Goal: Task Accomplishment & Management: Use online tool/utility

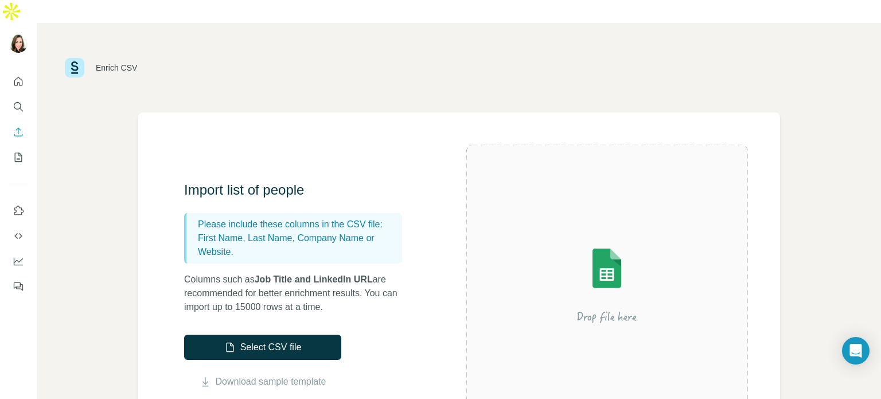
click at [80, 88] on div "Enrich CSV" at bounding box center [459, 68] width 844 height 90
click at [312, 335] on button "Select CSV file" at bounding box center [262, 347] width 157 height 25
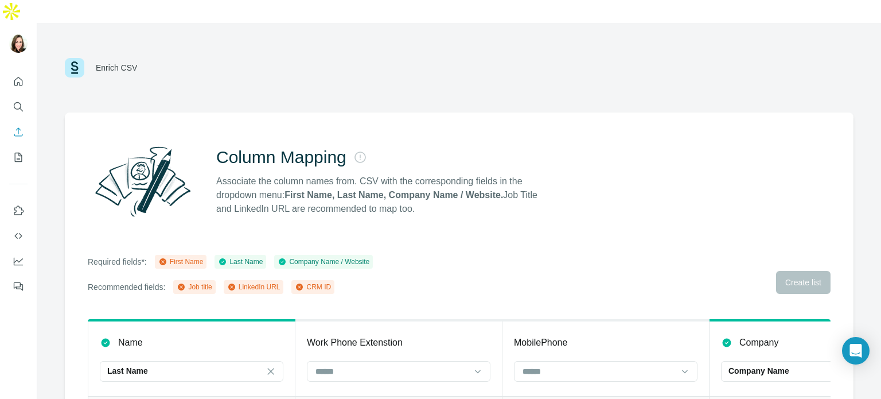
scroll to position [101, 0]
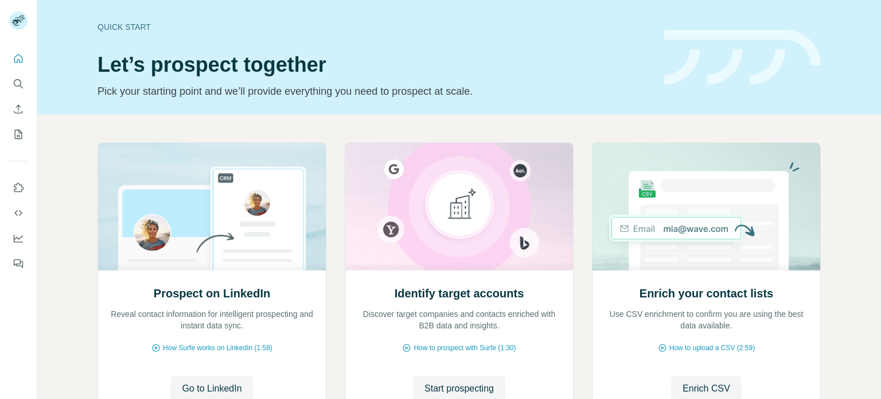
scroll to position [96, 0]
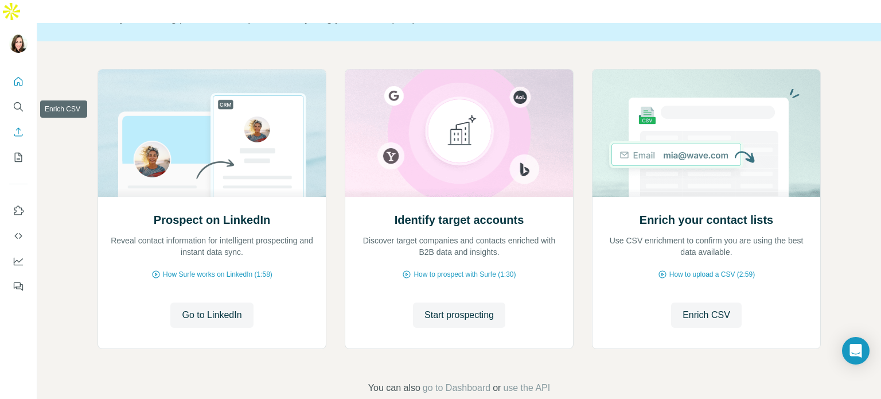
click at [18, 126] on icon "Enrich CSV" at bounding box center [18, 131] width 11 height 11
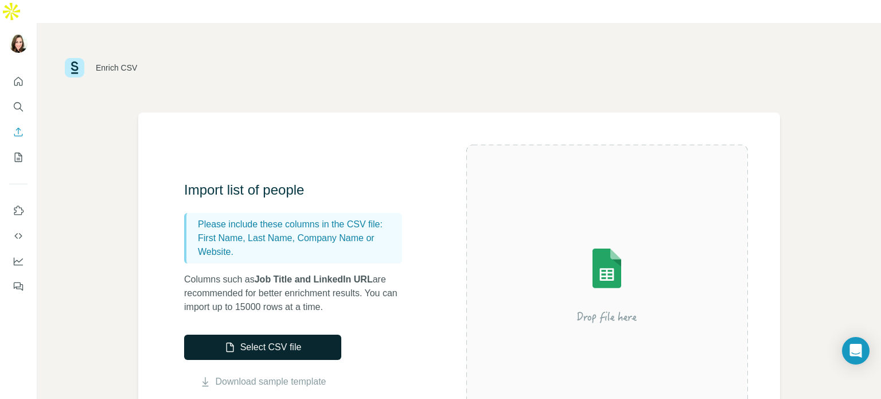
click at [285, 335] on button "Select CSV file" at bounding box center [262, 347] width 157 height 25
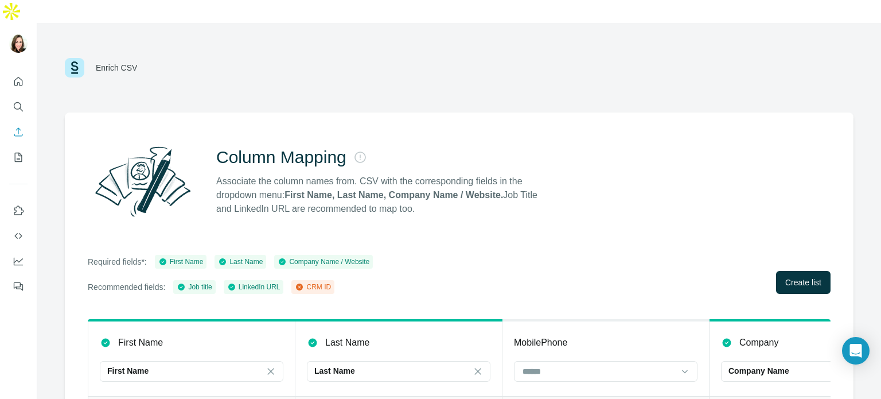
scroll to position [101, 0]
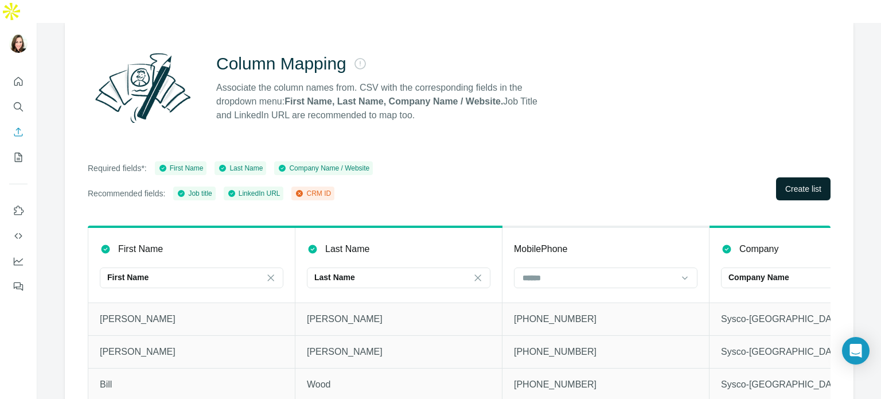
click at [801, 183] on span "Create list" at bounding box center [804, 188] width 36 height 11
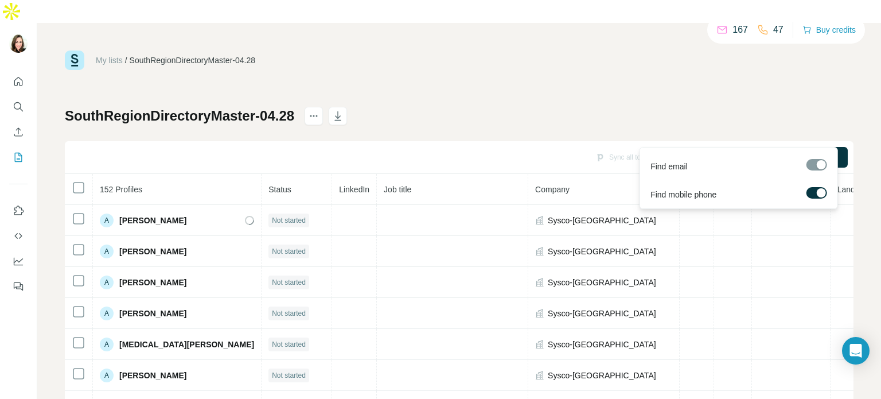
click at [819, 168] on div at bounding box center [817, 164] width 21 height 11
click at [761, 147] on button "Find all emails & mobiles (152)" at bounding box center [776, 157] width 145 height 21
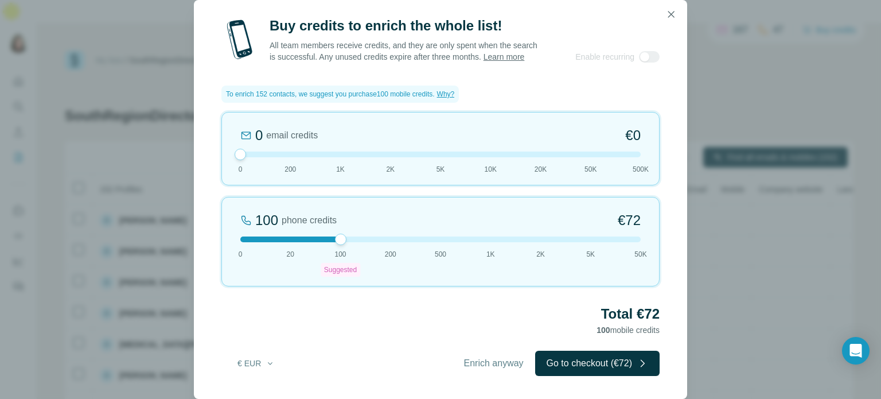
click at [372, 188] on div "0 email credits €0 0 200 1K 2K 5K 10K 20K 50K 500K 100 phone credits €72 0 20 1…" at bounding box center [440, 199] width 438 height 174
click at [350, 145] on div "0 email credits €0" at bounding box center [440, 135] width 401 height 18
click at [673, 9] on icon "button" at bounding box center [671, 14] width 11 height 11
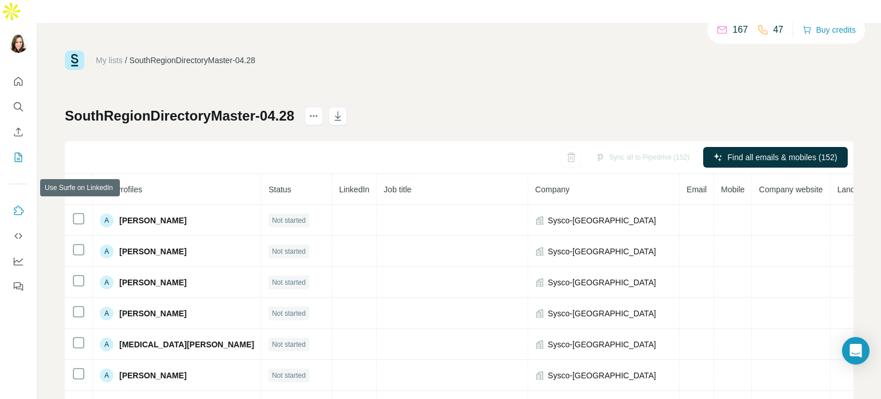
click at [18, 200] on button "Use Surfe on LinkedIn" at bounding box center [18, 210] width 18 height 21
